Goal: Transaction & Acquisition: Book appointment/travel/reservation

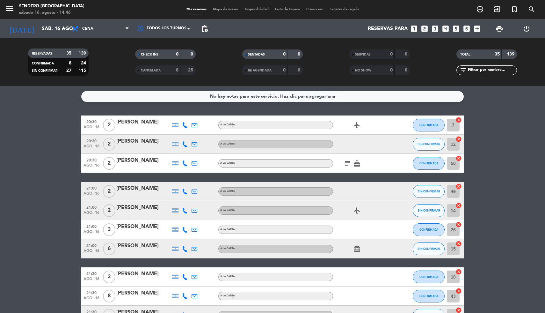
click at [447, 28] on icon "looks_4" at bounding box center [445, 29] width 8 height 8
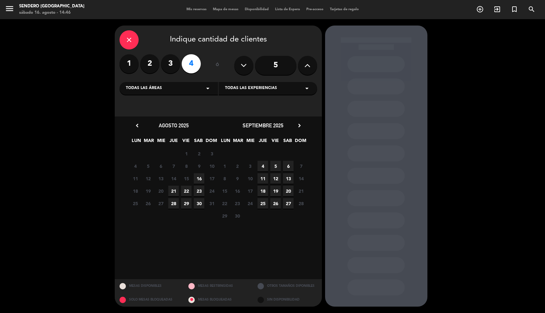
click at [198, 177] on span "16" at bounding box center [199, 178] width 11 height 11
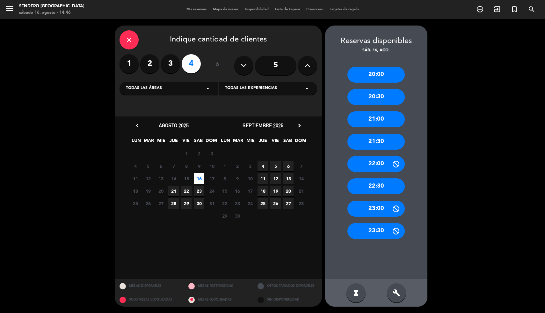
click at [377, 187] on div "22:30" at bounding box center [375, 186] width 57 height 16
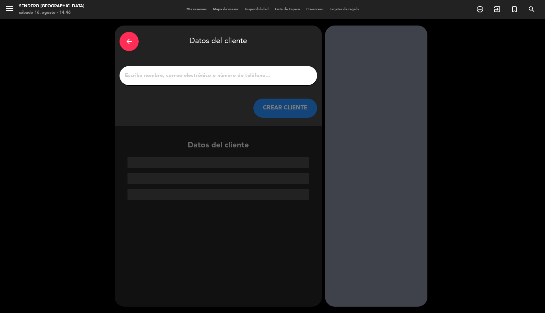
click at [173, 69] on div at bounding box center [219, 75] width 198 height 19
click at [171, 80] on div at bounding box center [219, 75] width 198 height 19
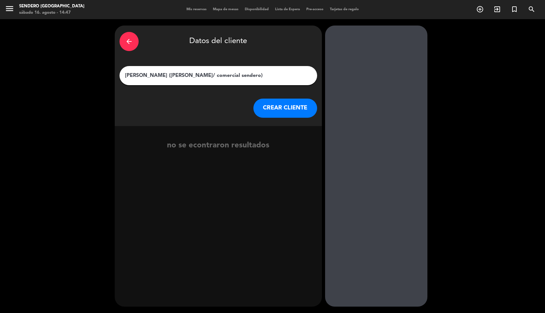
type input "[PERSON_NAME] ([PERSON_NAME]/ comercial sendero)"
click at [288, 105] on button "CREAR CLIENTE" at bounding box center [285, 107] width 64 height 19
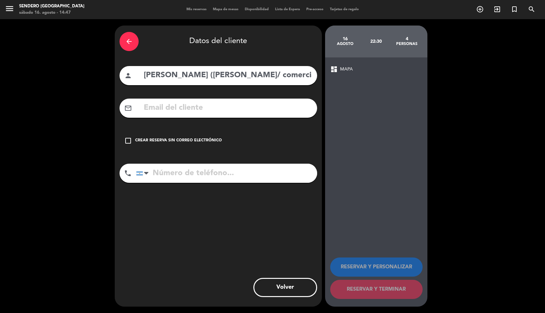
click at [125, 141] on icon "check_box_outline_blank" at bounding box center [128, 141] width 8 height 8
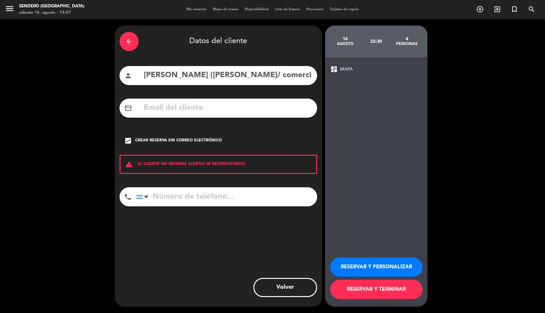
click at [363, 294] on button "RESERVAR Y TERMINAR" at bounding box center [376, 289] width 92 height 19
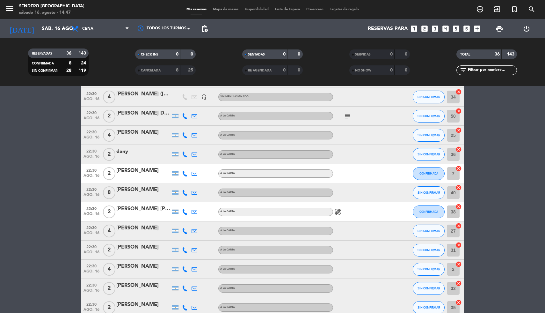
scroll to position [550, 0]
